Goal: Contribute content: Contribute content

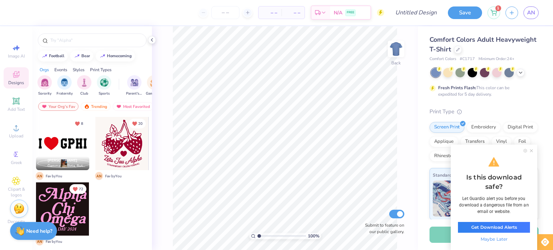
click at [496, 238] on span "Maybe Later" at bounding box center [494, 239] width 72 height 7
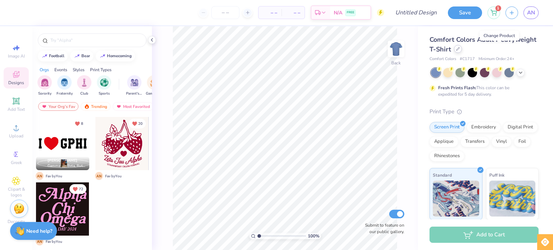
click at [459, 47] on icon at bounding box center [458, 49] width 4 height 4
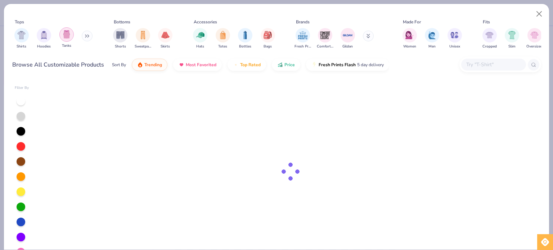
click at [69, 37] on img "filter for Tanks" at bounding box center [67, 34] width 8 height 8
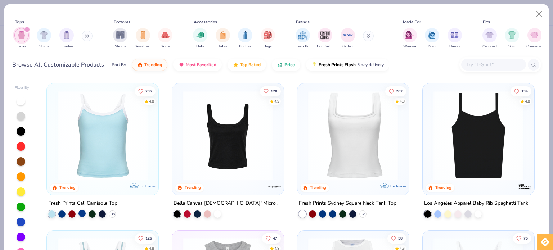
click at [81, 213] on div at bounding box center [81, 213] width 7 height 7
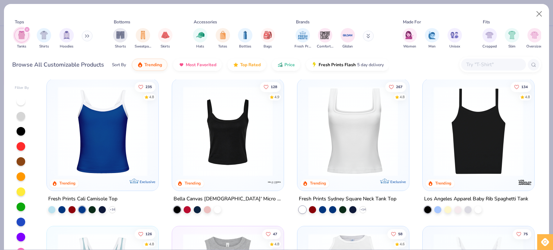
scroll to position [4, 0]
click at [434, 210] on div at bounding box center [437, 208] width 7 height 7
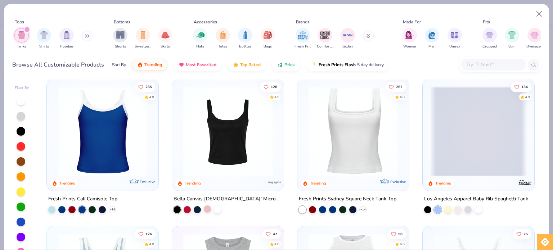
click at [206, 208] on div at bounding box center [207, 208] width 7 height 7
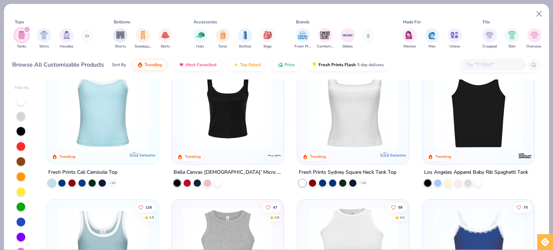
scroll to position [0, 0]
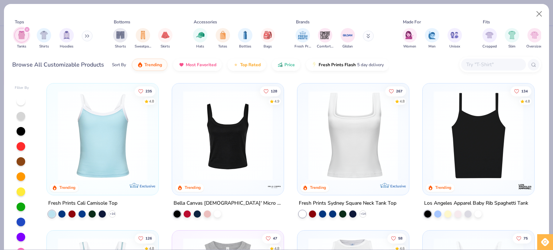
click at [202, 216] on div at bounding box center [196, 213] width 47 height 7
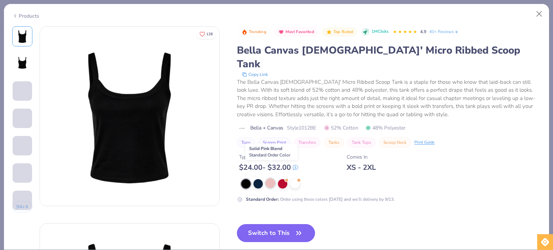
click at [271, 178] on div at bounding box center [269, 182] width 9 height 9
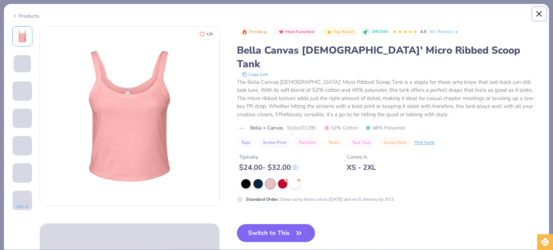
click at [542, 13] on button "Close" at bounding box center [539, 14] width 14 height 14
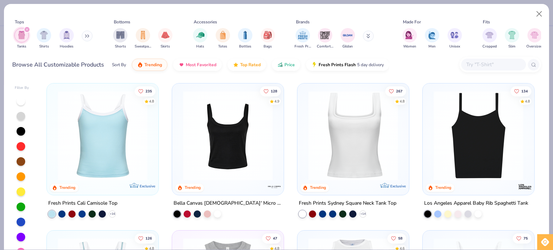
click at [82, 165] on img at bounding box center [102, 136] width 97 height 90
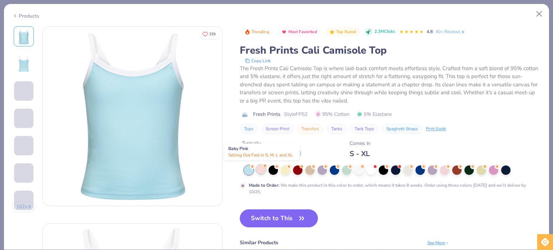
click at [264, 166] on div at bounding box center [264, 165] width 3 height 3
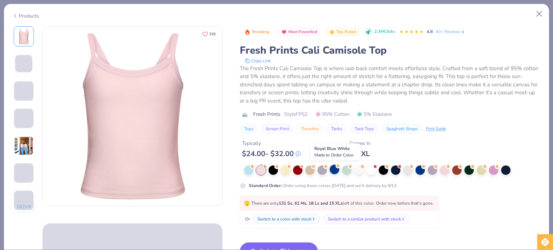
click at [332, 166] on div at bounding box center [334, 169] width 9 height 9
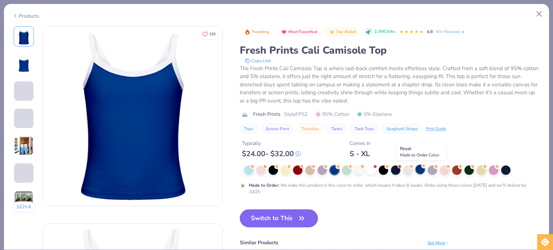
click at [418, 171] on div at bounding box center [419, 169] width 9 height 9
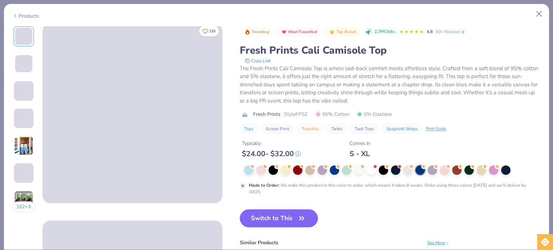
scroll to position [1, 0]
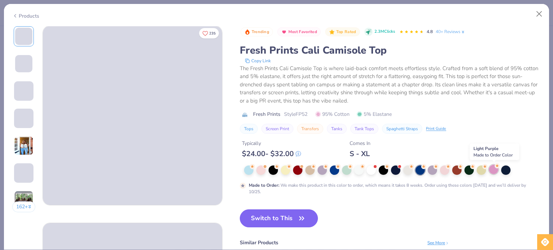
click at [492, 171] on div at bounding box center [493, 169] width 9 height 9
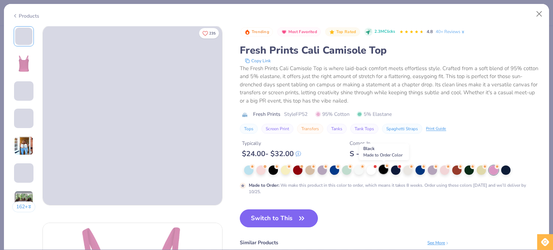
click at [382, 171] on div at bounding box center [382, 169] width 9 height 9
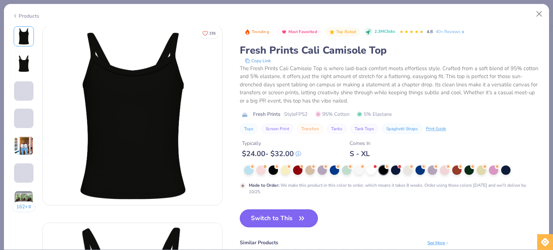
click at [278, 220] on button "Switch to This" at bounding box center [279, 218] width 78 height 18
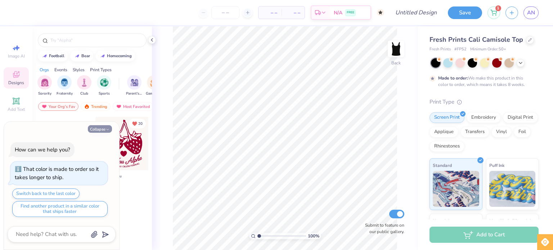
click at [107, 131] on icon "button" at bounding box center [107, 129] width 4 height 4
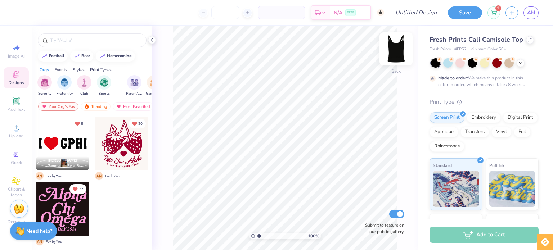
click at [394, 55] on img at bounding box center [395, 49] width 29 height 29
click at [394, 55] on img at bounding box center [396, 49] width 14 height 14
click at [43, 81] on img "filter for Sorority" at bounding box center [45, 82] width 8 height 8
click at [99, 107] on div "Trending" at bounding box center [96, 106] width 30 height 9
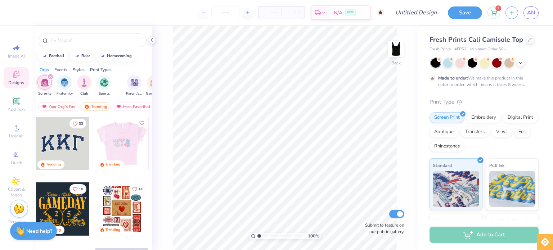
click at [121, 142] on div at bounding box center [121, 143] width 53 height 53
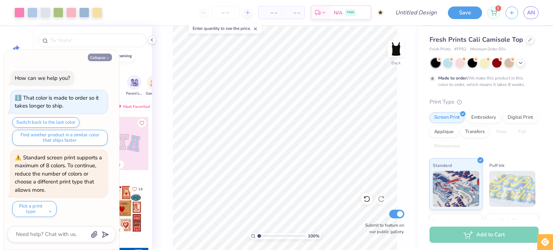
click at [98, 58] on button "Collapse" at bounding box center [100, 58] width 24 height 8
type textarea "x"
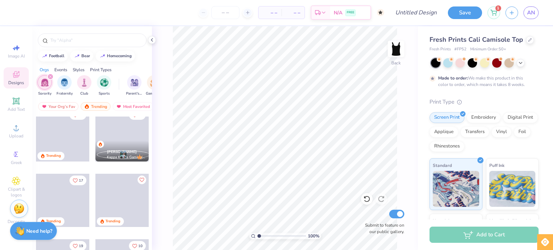
scroll to position [272, 0]
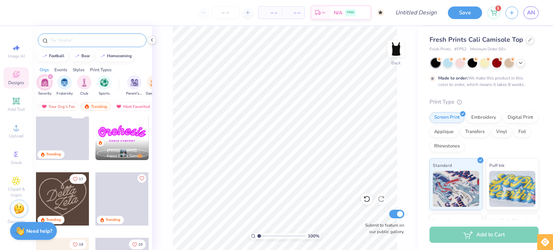
click at [87, 42] on input "text" at bounding box center [96, 40] width 92 height 7
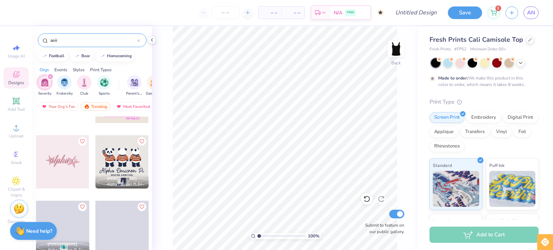
scroll to position [178, 0]
type input "aoii"
click at [71, 169] on div at bounding box center [62, 161] width 53 height 53
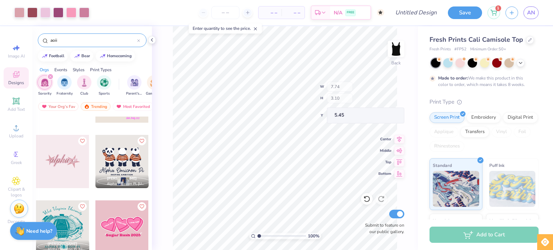
type input "3.21"
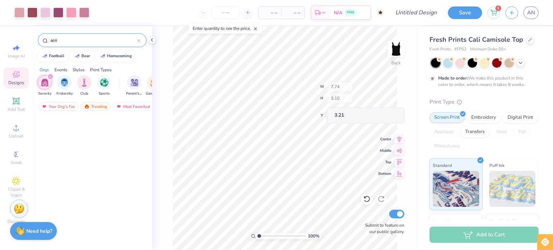
scroll to position [404, 0]
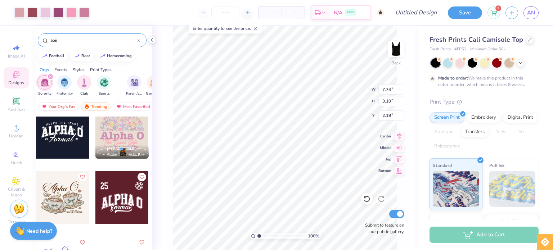
type input "2.19"
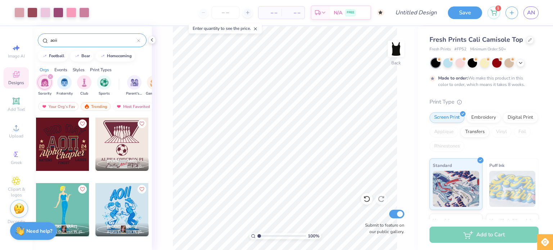
scroll to position [1103, 0]
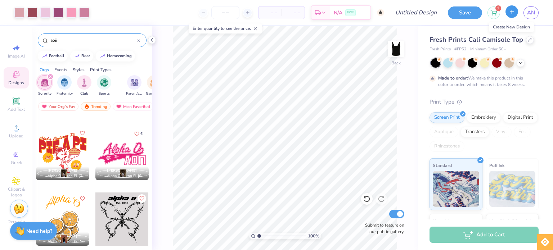
click at [515, 8] on button "button" at bounding box center [511, 11] width 13 height 13
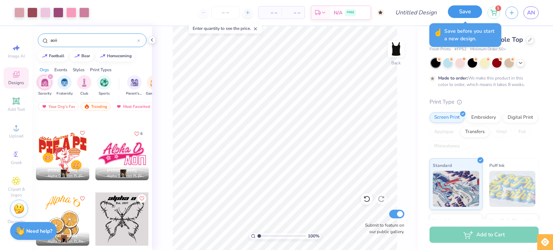
click at [478, 15] on button "Save" at bounding box center [465, 11] width 34 height 13
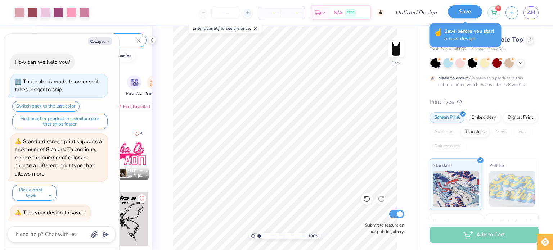
scroll to position [3, 0]
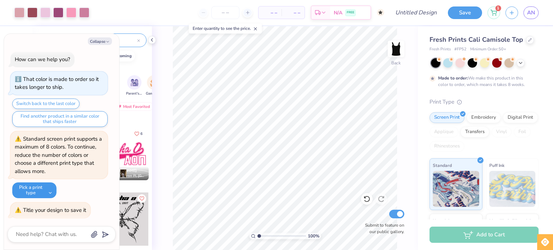
click at [24, 190] on button "Pick a print type" at bounding box center [34, 190] width 44 height 16
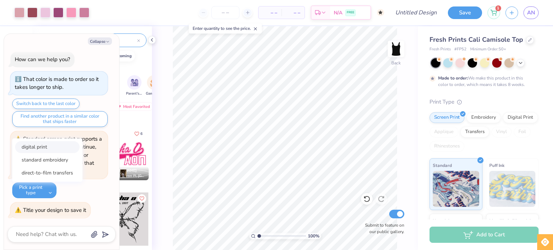
click at [46, 145] on button "digital print" at bounding box center [47, 147] width 64 height 12
click at [56, 194] on div "Pick a print type digital print standard embroidery direct-to-film transfers" at bounding box center [34, 190] width 44 height 16
click at [408, 8] on input "Design Title" at bounding box center [424, 12] width 35 height 14
click at [412, 11] on input "Design Title" at bounding box center [424, 12] width 35 height 14
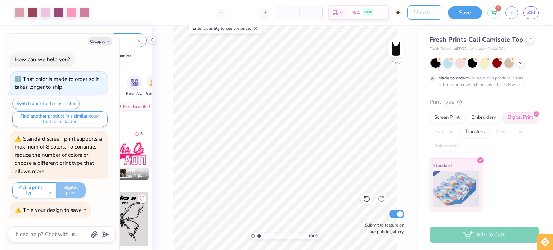
type textarea "x"
type input "a"
type textarea "x"
type input "al"
type textarea "x"
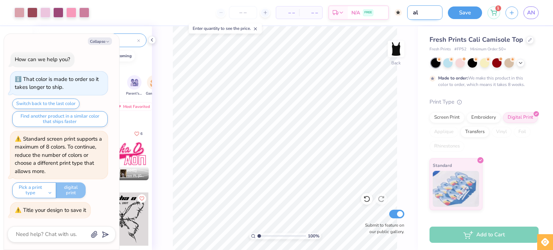
type input "alp"
type textarea "x"
type input "alph"
type textarea "x"
type input "alpha"
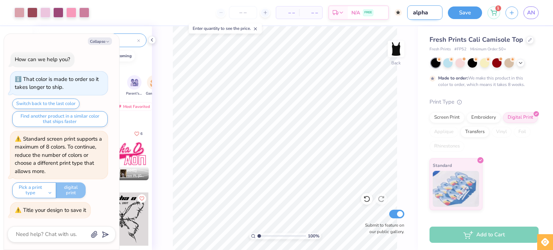
type textarea "x"
type input "alpha"
type textarea "x"
type input "alpha o"
type textarea "x"
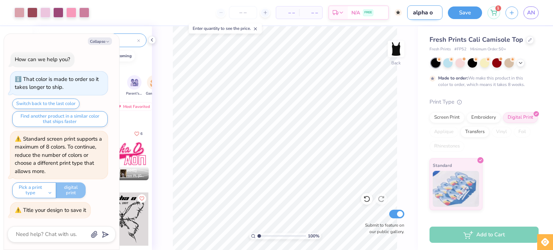
type input "alpha o"
type textarea "x"
type input "alpha o s"
type textarea "x"
type input "alpha o st"
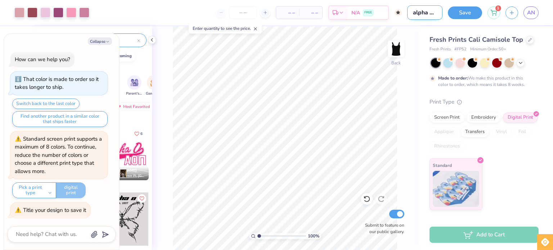
type textarea "x"
type input "alpha o sta"
type textarea "x"
type input "alpha o star"
type textarea "x"
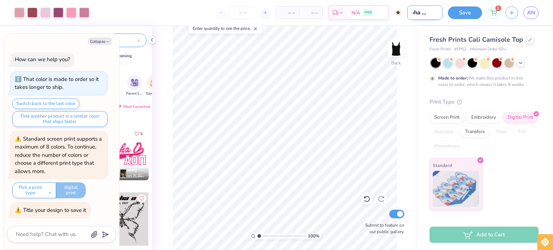
type input "alpha o stars"
type textarea "x"
